Goal: Task Accomplishment & Management: Complete application form

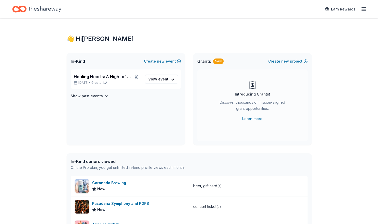
click at [362, 13] on div "Earn Rewards" at bounding box center [344, 9] width 45 height 12
click at [363, 8] on icon "button" at bounding box center [363, 9] width 6 height 6
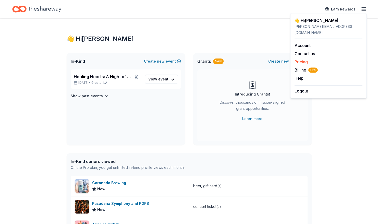
click at [306, 59] on link "Pricing" at bounding box center [300, 61] width 13 height 5
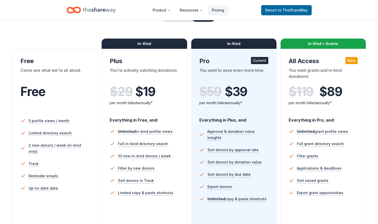
scroll to position [66, 0]
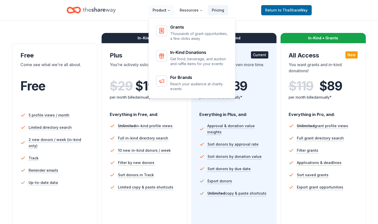
click at [166, 10] on button "Product" at bounding box center [161, 10] width 26 height 10
click at [162, 9] on button "Product" at bounding box center [161, 10] width 26 height 10
click at [161, 8] on button "Product" at bounding box center [161, 10] width 26 height 10
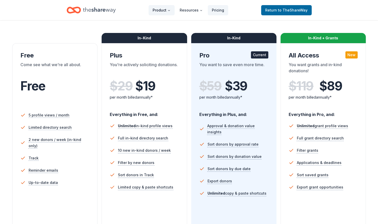
click at [162, 10] on button "Product" at bounding box center [161, 10] width 26 height 10
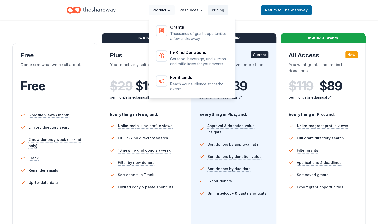
click at [162, 10] on button "Product" at bounding box center [161, 10] width 26 height 10
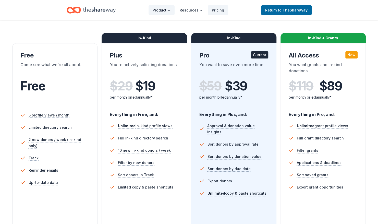
click at [162, 10] on button "Product" at bounding box center [161, 10] width 26 height 10
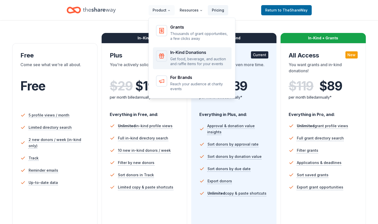
click at [193, 50] on div "In-Kind Donations" at bounding box center [199, 52] width 58 height 4
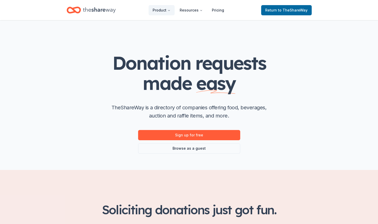
click at [97, 9] on icon "Home" at bounding box center [99, 10] width 33 height 6
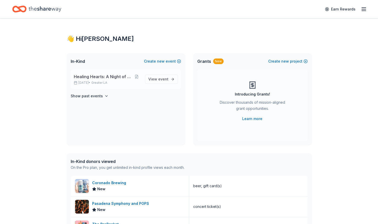
click at [115, 76] on span "Healing Hearts: A Night of Gratitude" at bounding box center [103, 76] width 59 height 6
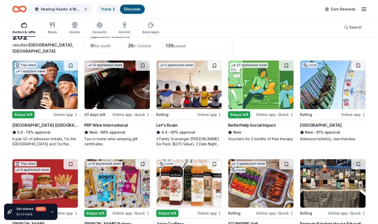
scroll to position [34, 0]
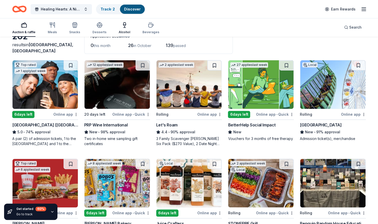
click at [124, 27] on icon "button" at bounding box center [124, 27] width 0 height 2
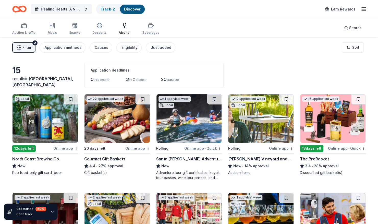
click at [192, 122] on img at bounding box center [188, 118] width 65 height 48
click at [270, 117] on img at bounding box center [260, 118] width 65 height 48
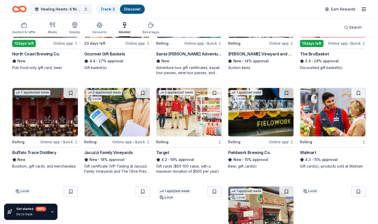
scroll to position [105, 0]
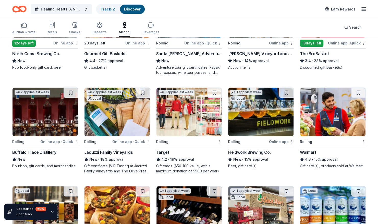
click at [191, 122] on img at bounding box center [188, 111] width 65 height 48
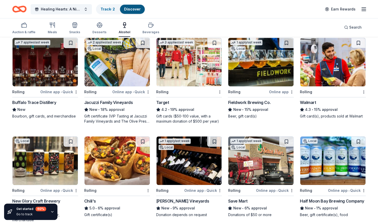
scroll to position [163, 0]
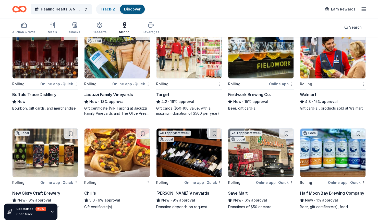
click at [104, 141] on img at bounding box center [116, 152] width 65 height 48
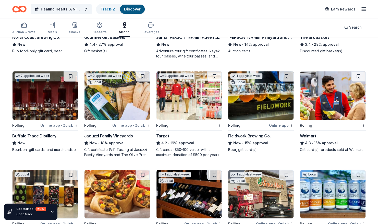
scroll to position [121, 0]
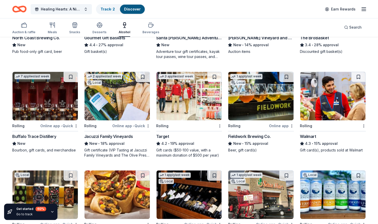
click at [338, 84] on img at bounding box center [332, 96] width 65 height 48
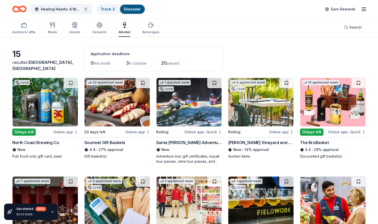
scroll to position [16, 0]
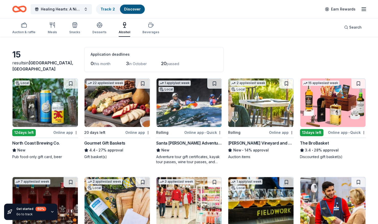
click at [44, 105] on img at bounding box center [44, 102] width 65 height 48
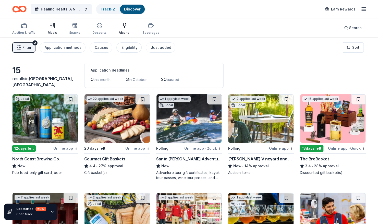
click at [52, 29] on div "Meals" at bounding box center [52, 28] width 9 height 12
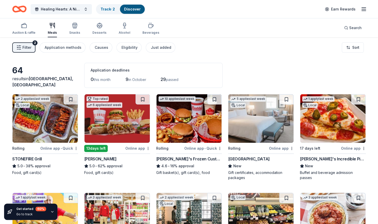
click at [348, 123] on img at bounding box center [332, 118] width 65 height 48
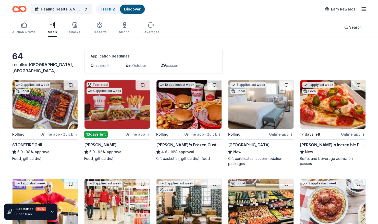
scroll to position [14, 0]
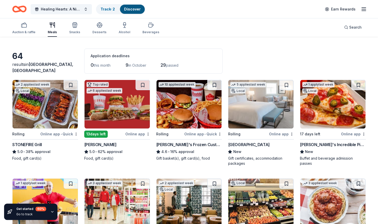
click at [253, 107] on img at bounding box center [260, 104] width 65 height 48
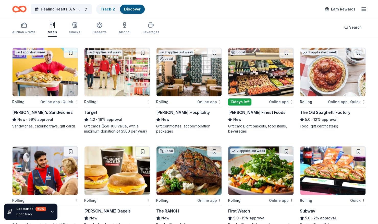
scroll to position [145, 0]
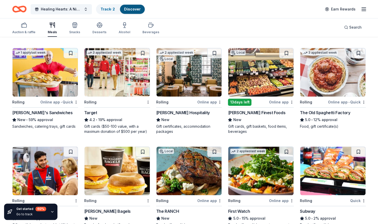
click at [190, 72] on img at bounding box center [188, 72] width 65 height 48
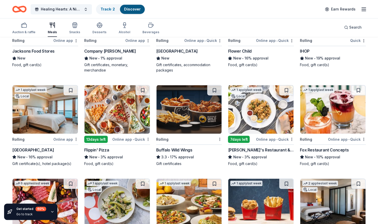
scroll to position [497, 0]
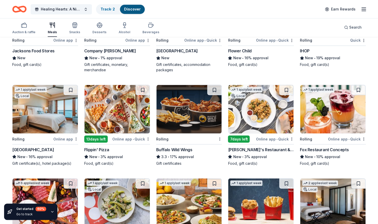
click at [189, 105] on img at bounding box center [188, 109] width 65 height 48
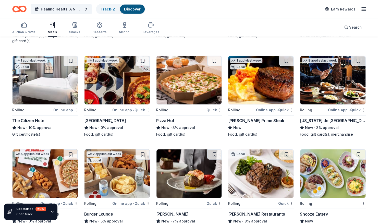
scroll to position [857, 0]
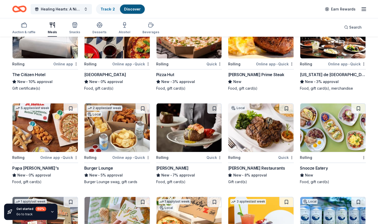
click at [193, 125] on img at bounding box center [188, 127] width 65 height 48
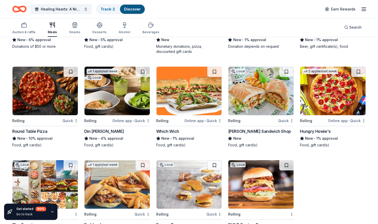
scroll to position [1086, 0]
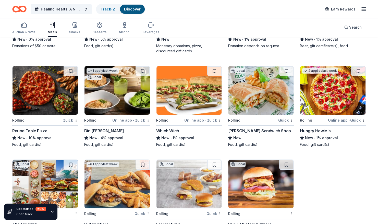
click at [239, 89] on img at bounding box center [260, 90] width 65 height 48
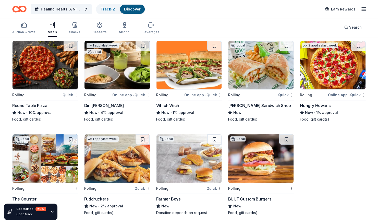
scroll to position [1111, 0]
click at [97, 21] on button "Desserts" at bounding box center [99, 28] width 14 height 17
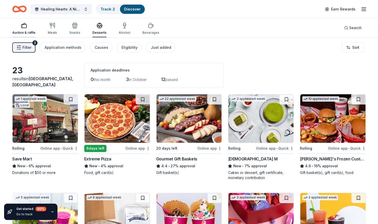
click at [22, 25] on icon "button" at bounding box center [24, 25] width 6 height 6
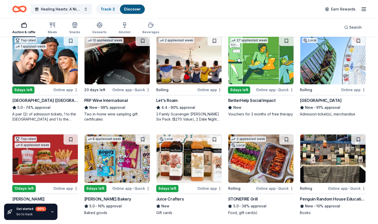
scroll to position [59, 0]
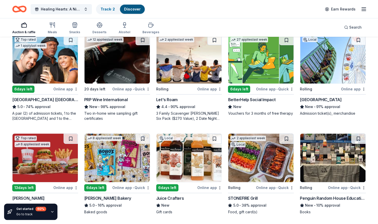
click at [190, 65] on img at bounding box center [188, 59] width 65 height 48
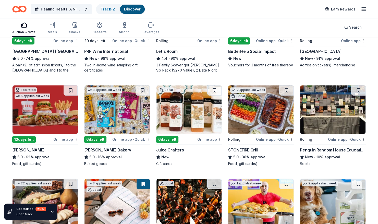
scroll to position [170, 0]
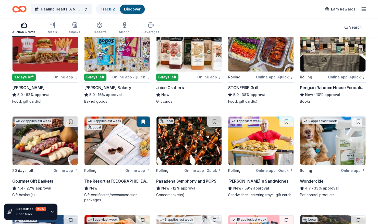
click at [116, 134] on img at bounding box center [116, 140] width 65 height 48
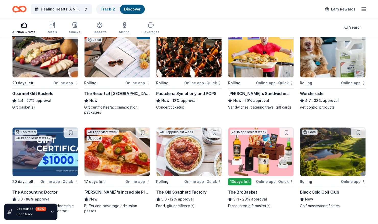
scroll to position [257, 0]
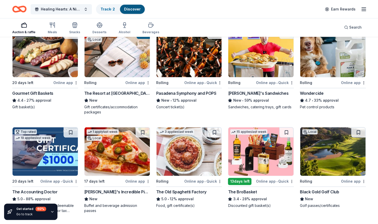
click at [196, 158] on img at bounding box center [188, 151] width 65 height 48
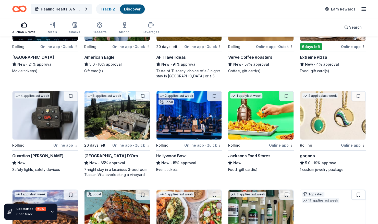
scroll to position [589, 0]
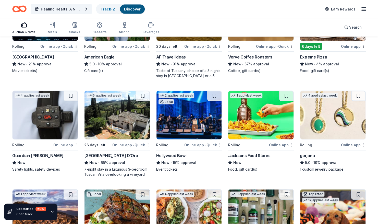
click at [342, 117] on img at bounding box center [332, 115] width 65 height 48
click at [42, 120] on img at bounding box center [44, 115] width 65 height 48
click at [195, 111] on img at bounding box center [188, 115] width 65 height 48
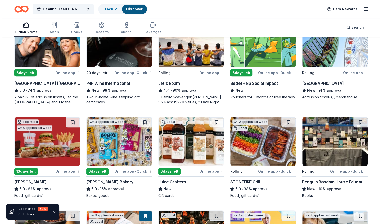
scroll to position [0, 0]
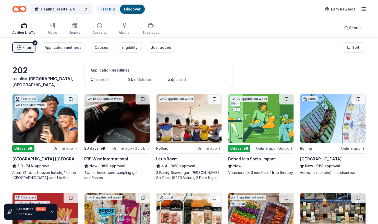
click at [29, 47] on span "Filter" at bounding box center [26, 47] width 9 height 6
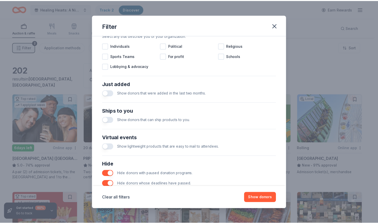
scroll to position [184, 0]
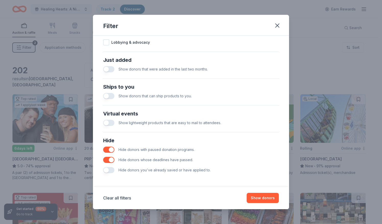
click at [109, 170] on button "button" at bounding box center [108, 170] width 11 height 6
click at [258, 196] on button "Show 201 donors" at bounding box center [259, 198] width 39 height 10
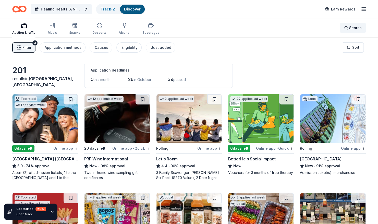
click at [353, 29] on span "Search" at bounding box center [355, 28] width 12 height 6
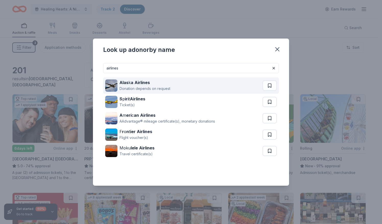
type input "airlines"
click at [168, 86] on div "Donation depends on request" at bounding box center [144, 88] width 51 height 6
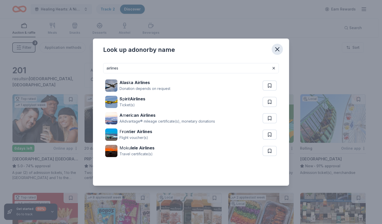
click at [274, 48] on icon "button" at bounding box center [276, 49] width 7 height 7
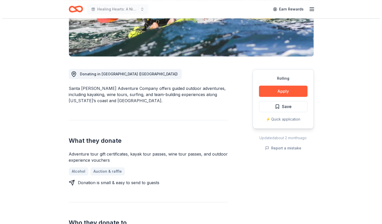
scroll to position [98, 0]
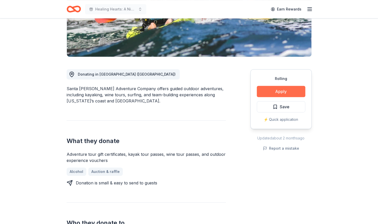
click at [289, 87] on button "Apply" at bounding box center [281, 91] width 48 height 11
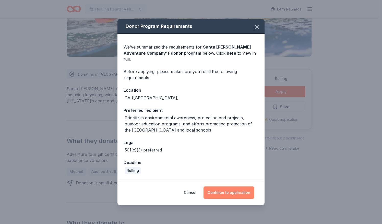
click at [228, 187] on button "Continue to application" at bounding box center [228, 192] width 51 height 12
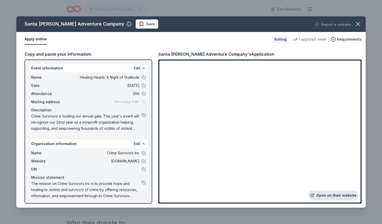
click at [335, 193] on link "Open on their website" at bounding box center [333, 195] width 50 height 10
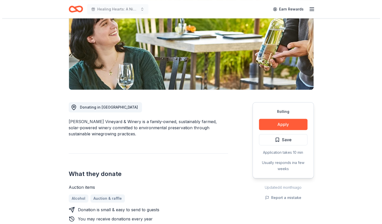
scroll to position [61, 0]
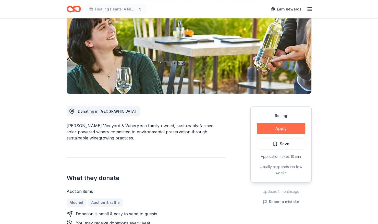
click at [282, 128] on button "Apply" at bounding box center [281, 128] width 48 height 11
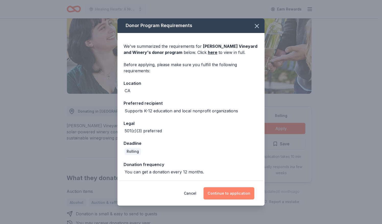
click at [227, 193] on button "Continue to application" at bounding box center [228, 193] width 51 height 12
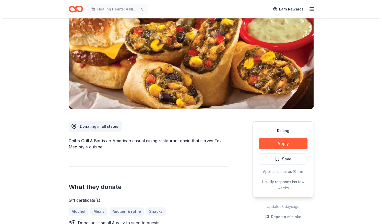
scroll to position [46, 0]
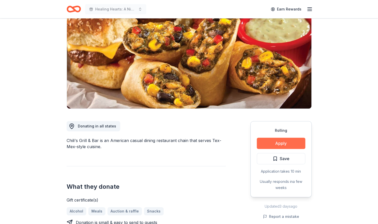
click at [288, 141] on button "Apply" at bounding box center [281, 142] width 48 height 11
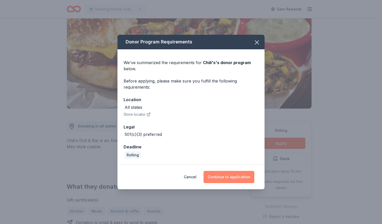
click at [224, 179] on button "Continue to application" at bounding box center [228, 177] width 51 height 12
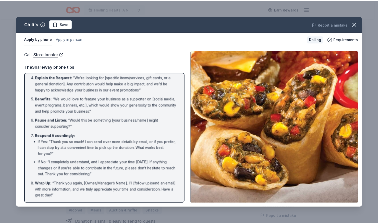
scroll to position [0, 0]
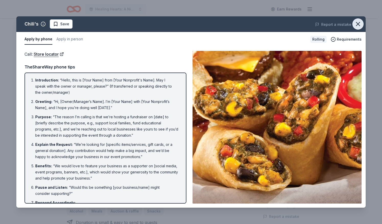
click at [359, 22] on icon "button" at bounding box center [358, 24] width 4 height 4
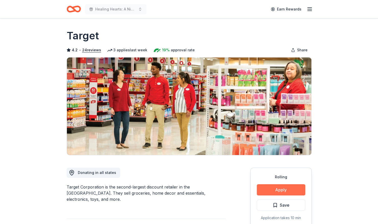
click at [281, 187] on button "Apply" at bounding box center [281, 189] width 48 height 11
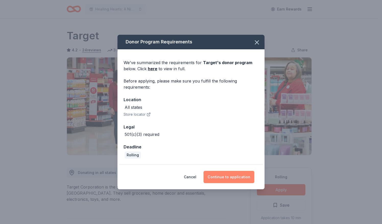
click at [236, 177] on button "Continue to application" at bounding box center [228, 177] width 51 height 12
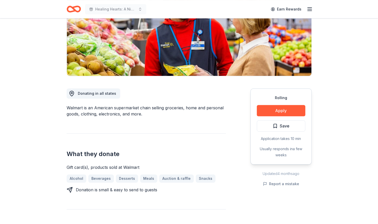
scroll to position [80, 0]
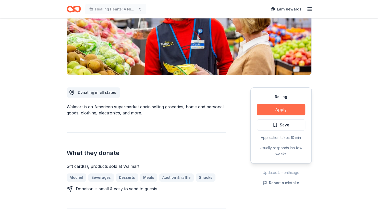
click at [282, 107] on button "Apply" at bounding box center [281, 109] width 48 height 11
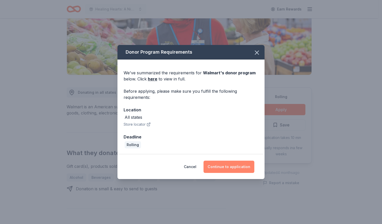
click at [237, 166] on button "Continue to application" at bounding box center [228, 166] width 51 height 12
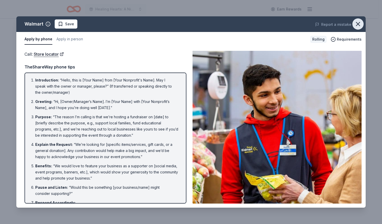
click at [358, 22] on icon "button" at bounding box center [357, 23] width 7 height 7
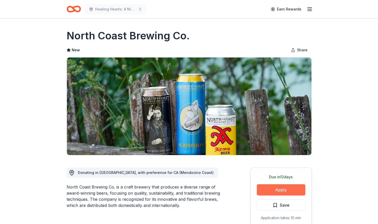
click at [284, 188] on button "Apply" at bounding box center [281, 189] width 48 height 11
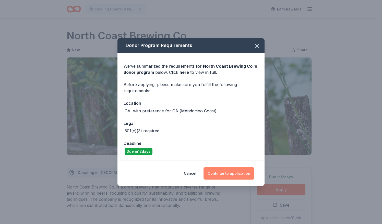
click at [227, 172] on button "Continue to application" at bounding box center [228, 173] width 51 height 12
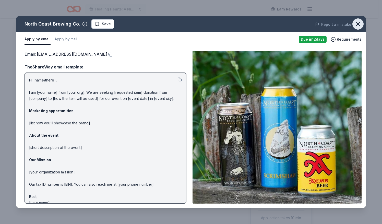
click at [360, 23] on icon "button" at bounding box center [357, 23] width 7 height 7
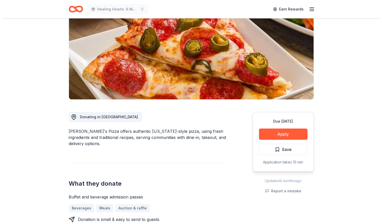
scroll to position [57, 0]
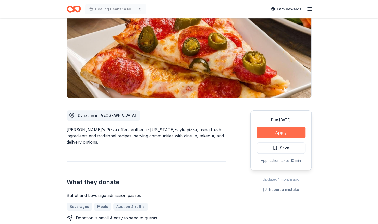
click at [286, 133] on button "Apply" at bounding box center [281, 132] width 48 height 11
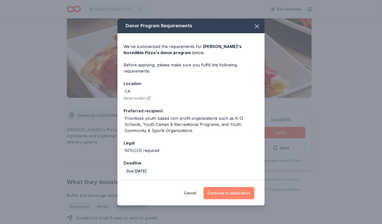
click at [239, 190] on button "Continue to application" at bounding box center [228, 193] width 51 height 12
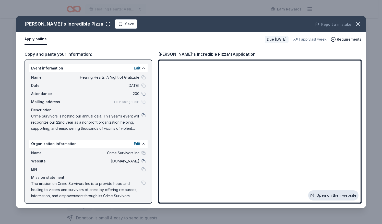
click at [331, 194] on link "Open on their website" at bounding box center [333, 195] width 50 height 10
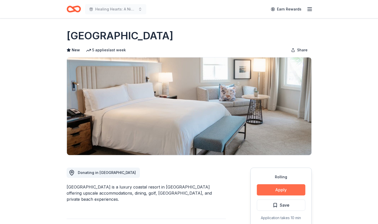
click at [275, 188] on button "Apply" at bounding box center [281, 189] width 48 height 11
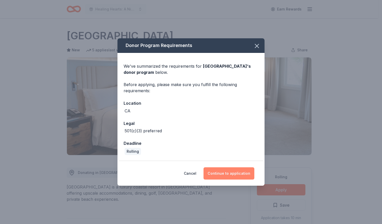
click at [223, 173] on button "Continue to application" at bounding box center [228, 173] width 51 height 12
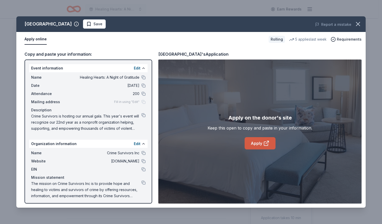
click at [257, 144] on link "Apply" at bounding box center [259, 143] width 31 height 12
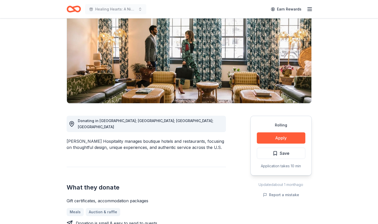
scroll to position [52, 0]
click at [299, 136] on button "Apply" at bounding box center [281, 137] width 48 height 11
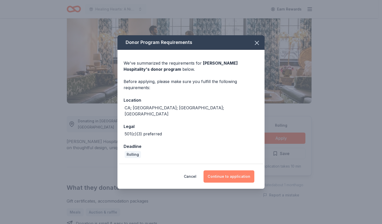
click at [217, 171] on button "Continue to application" at bounding box center [228, 176] width 51 height 12
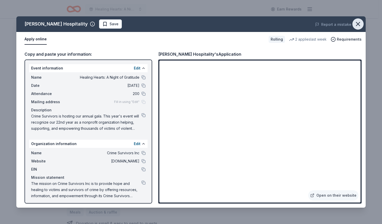
click at [357, 23] on icon "button" at bounding box center [357, 23] width 7 height 7
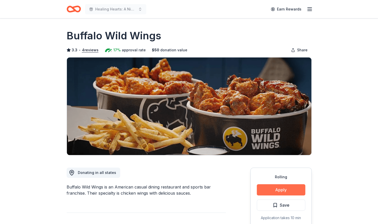
click at [280, 189] on button "Apply" at bounding box center [281, 189] width 48 height 11
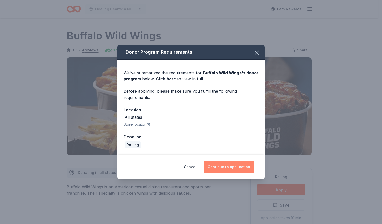
click at [228, 166] on button "Continue to application" at bounding box center [228, 166] width 51 height 12
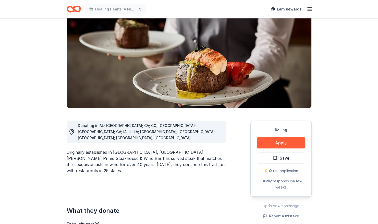
scroll to position [47, 0]
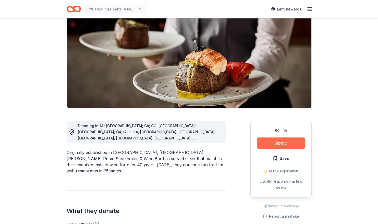
click at [286, 142] on button "Apply" at bounding box center [281, 142] width 48 height 11
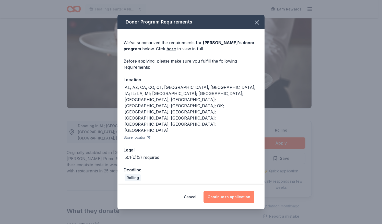
click at [238, 191] on button "Continue to application" at bounding box center [228, 197] width 51 height 12
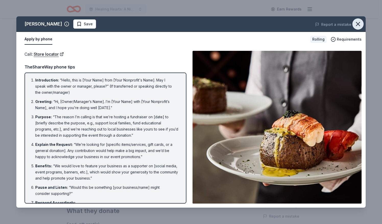
click at [359, 25] on icon "button" at bounding box center [358, 24] width 4 height 4
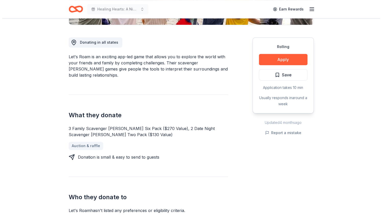
scroll to position [131, 0]
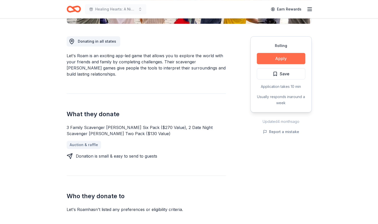
click at [289, 56] on button "Apply" at bounding box center [281, 58] width 48 height 11
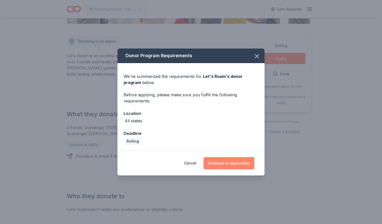
click at [229, 160] on button "Continue to application" at bounding box center [228, 163] width 51 height 12
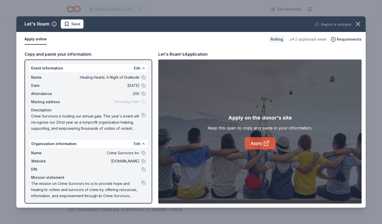
click at [260, 142] on link "Apply" at bounding box center [259, 143] width 31 height 12
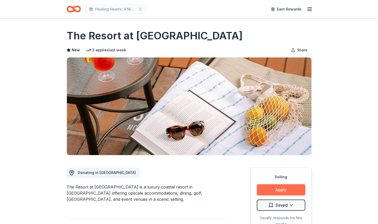
click at [279, 190] on button "Apply" at bounding box center [281, 189] width 48 height 11
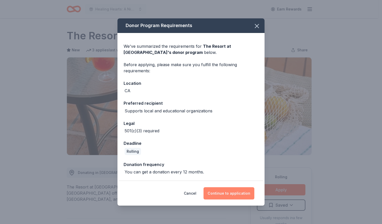
click at [236, 194] on button "Continue to application" at bounding box center [228, 193] width 51 height 12
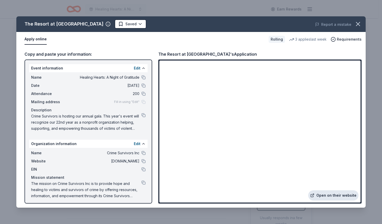
click at [329, 195] on link "Open on their website" at bounding box center [333, 195] width 50 height 10
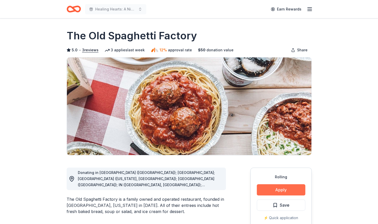
click at [278, 190] on button "Apply" at bounding box center [281, 189] width 48 height 11
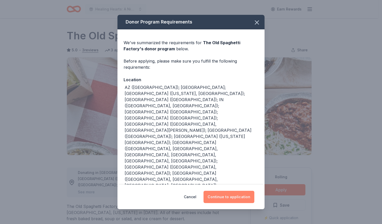
click at [238, 191] on button "Continue to application" at bounding box center [228, 197] width 51 height 12
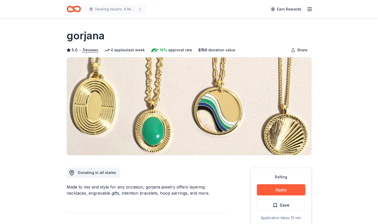
click at [201, 127] on img at bounding box center [189, 105] width 244 height 97
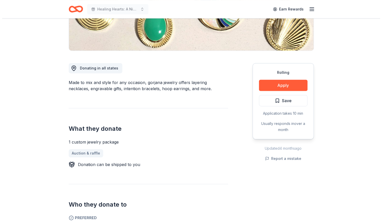
scroll to position [104, 0]
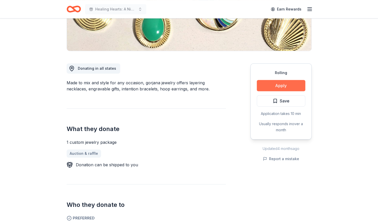
click at [281, 86] on button "Apply" at bounding box center [281, 85] width 48 height 11
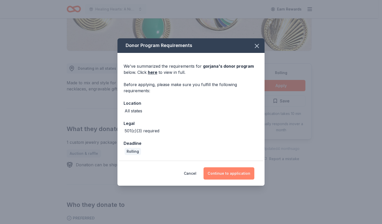
click at [237, 171] on button "Continue to application" at bounding box center [228, 173] width 51 height 12
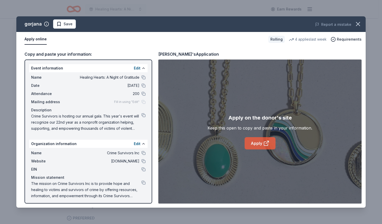
click at [258, 141] on link "Apply" at bounding box center [259, 143] width 31 height 12
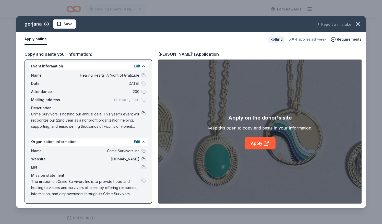
click at [141, 180] on button at bounding box center [143, 180] width 4 height 4
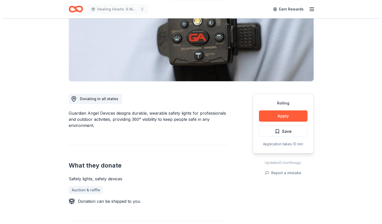
scroll to position [73, 0]
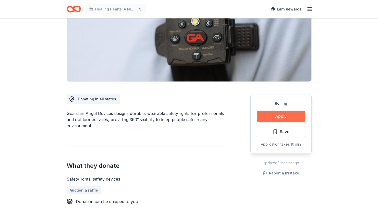
click at [273, 115] on button "Apply" at bounding box center [281, 115] width 48 height 11
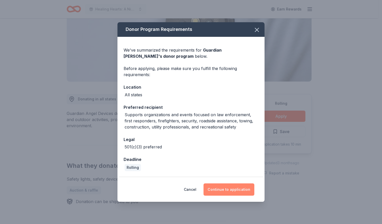
click at [235, 188] on button "Continue to application" at bounding box center [228, 189] width 51 height 12
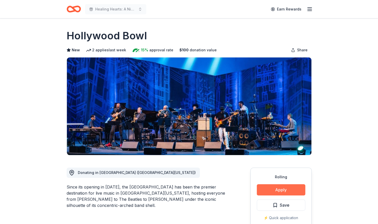
click at [275, 190] on button "Apply" at bounding box center [281, 189] width 48 height 11
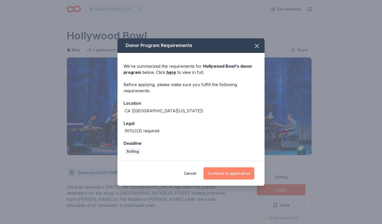
click at [228, 172] on button "Continue to application" at bounding box center [228, 173] width 51 height 12
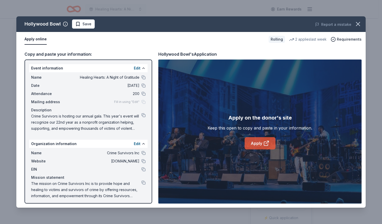
click at [261, 144] on link "Apply" at bounding box center [259, 143] width 31 height 12
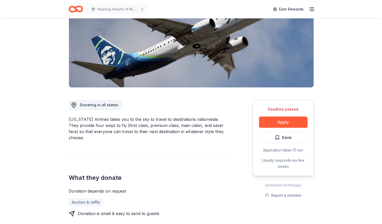
scroll to position [67, 0]
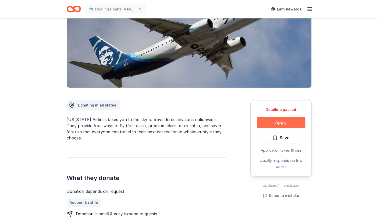
click at [267, 122] on button "Apply" at bounding box center [281, 122] width 48 height 11
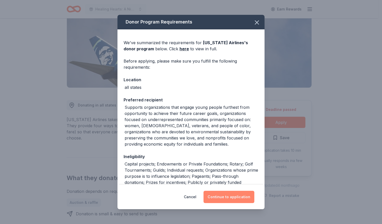
click at [226, 196] on button "Continue to application" at bounding box center [228, 197] width 51 height 12
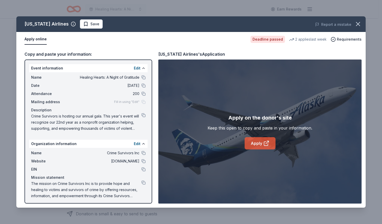
click at [263, 139] on link "Apply" at bounding box center [259, 143] width 31 height 12
